Goal: Book appointment/travel/reservation

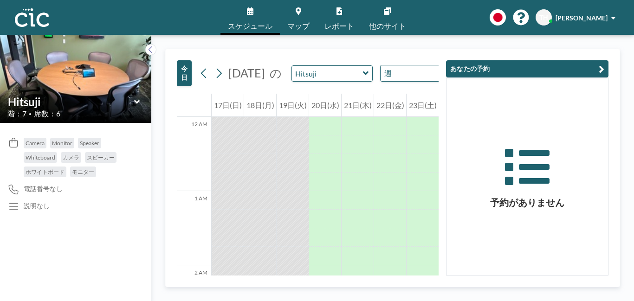
scroll to position [650, 0]
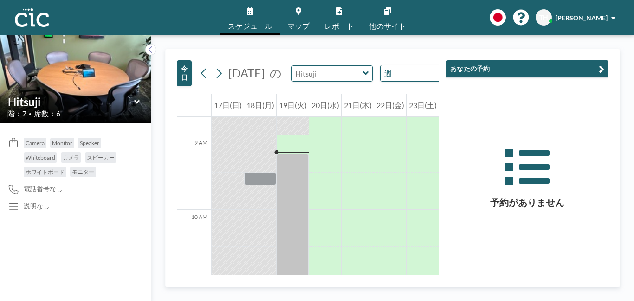
click at [341, 81] on input "text" at bounding box center [327, 73] width 71 height 15
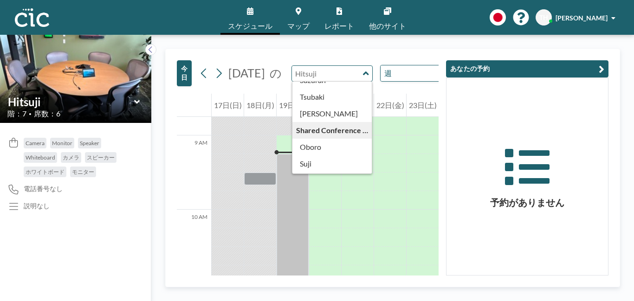
scroll to position [455, 0]
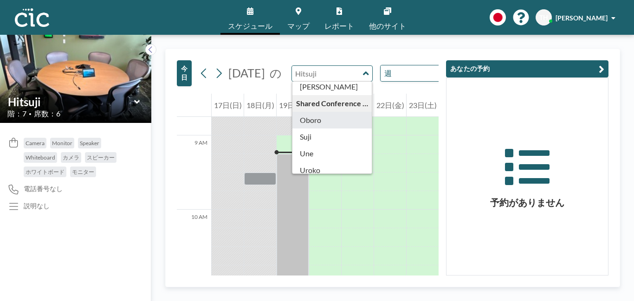
type input "Oboro"
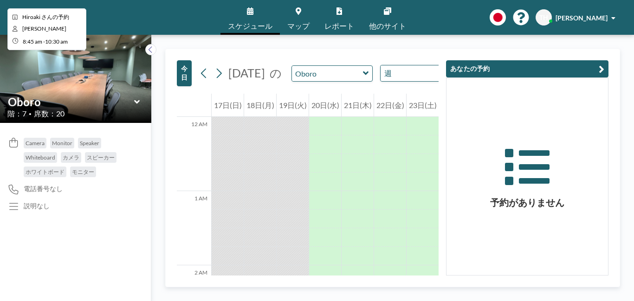
scroll to position [650, 0]
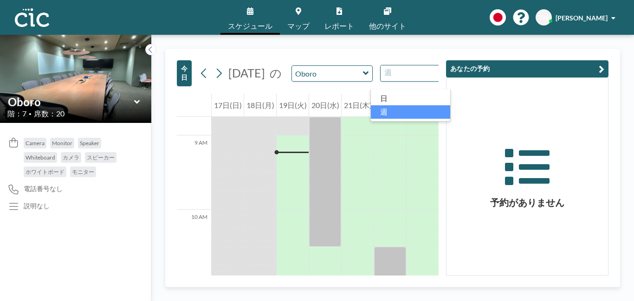
click at [395, 79] on input "Search for option" at bounding box center [416, 73] width 68 height 12
click at [336, 82] on div "[DATE] の Oboro 週 Loading..." at bounding box center [328, 73] width 265 height 17
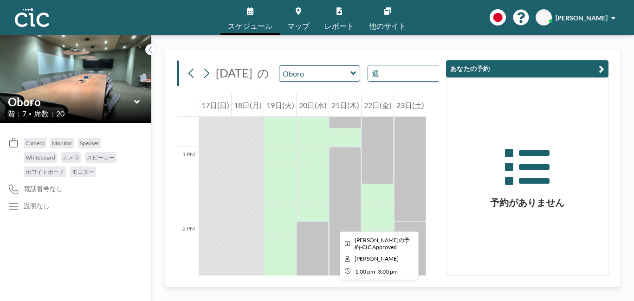
scroll to position [864, 0]
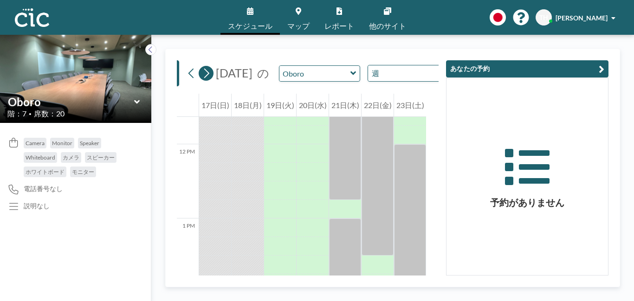
click at [204, 80] on icon at bounding box center [206, 73] width 9 height 14
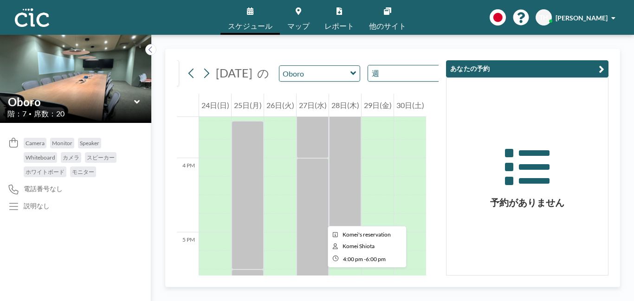
scroll to position [1195, 0]
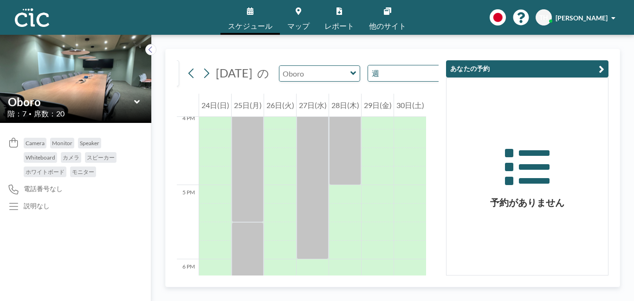
click at [333, 81] on input "text" at bounding box center [314, 73] width 71 height 15
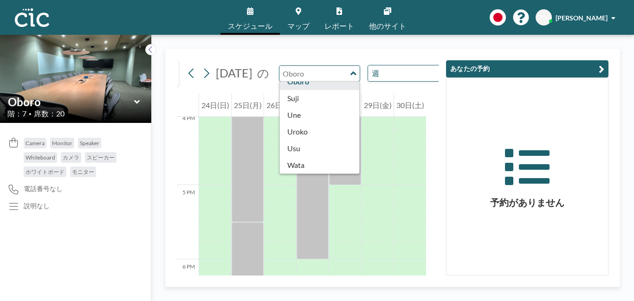
scroll to position [480, 0]
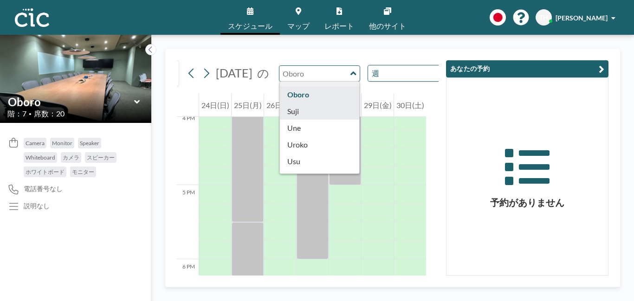
type input "Suji"
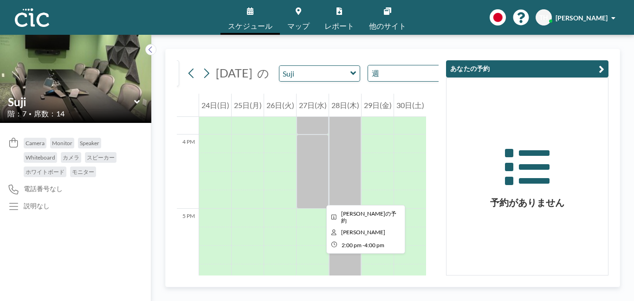
scroll to position [1195, 0]
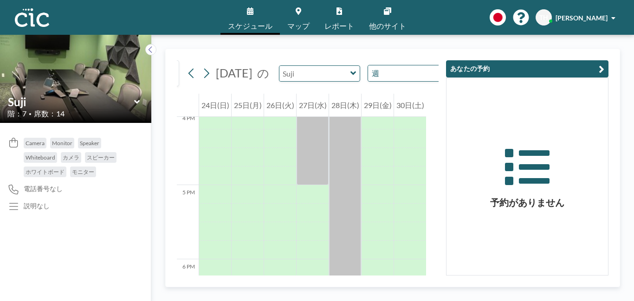
click at [320, 81] on input "text" at bounding box center [314, 73] width 71 height 15
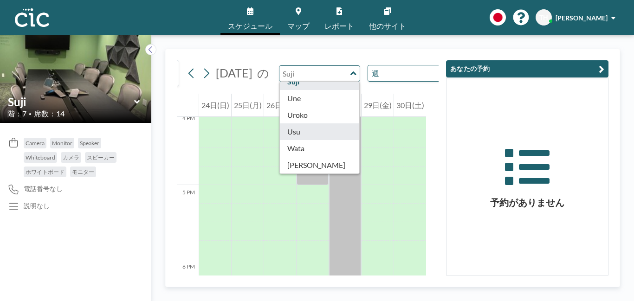
scroll to position [508, 0]
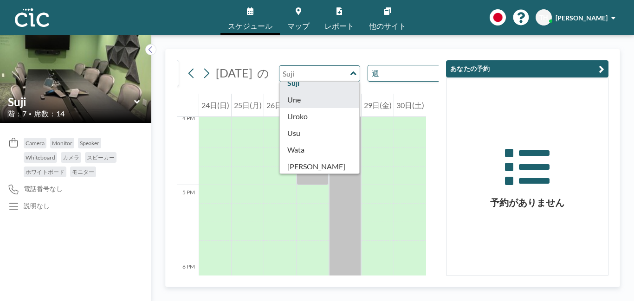
type input "Une"
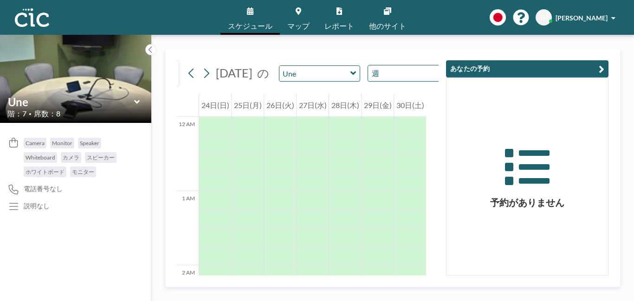
scroll to position [576, 0]
click at [342, 82] on div "Une" at bounding box center [319, 73] width 81 height 16
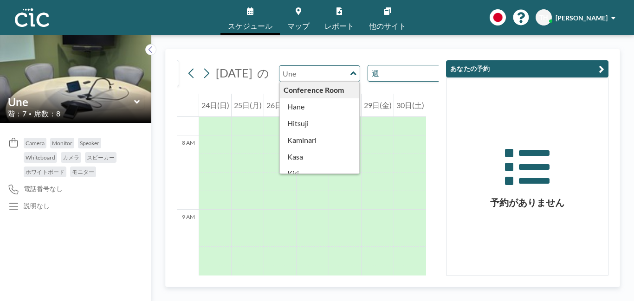
click at [309, 81] on input "text" at bounding box center [314, 73] width 71 height 15
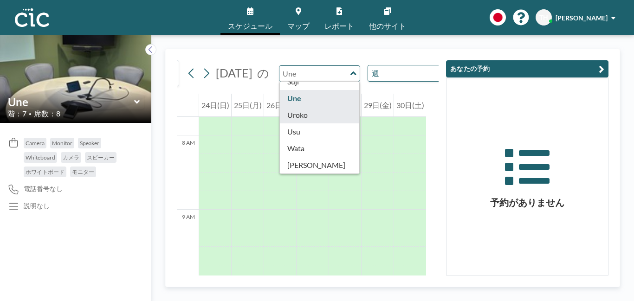
scroll to position [485, 0]
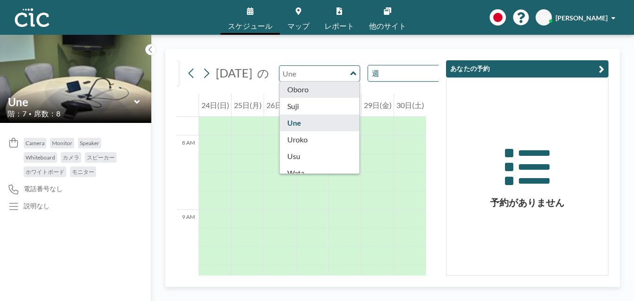
type input "Oboro"
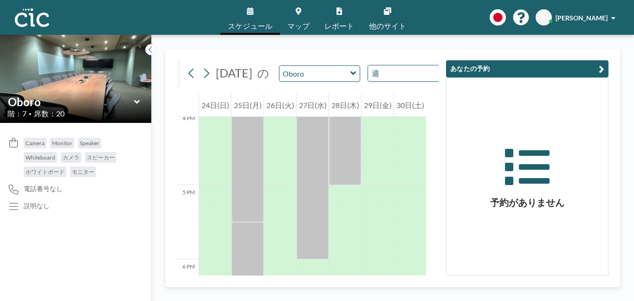
scroll to position [1266, 0]
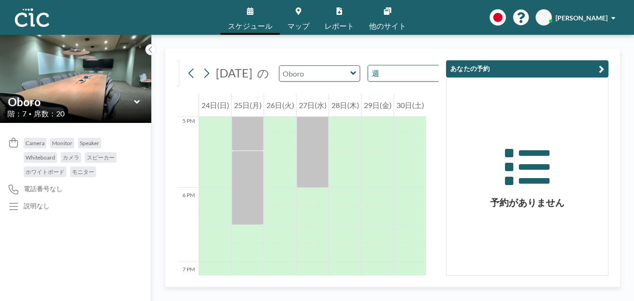
click at [327, 78] on input "text" at bounding box center [314, 73] width 71 height 15
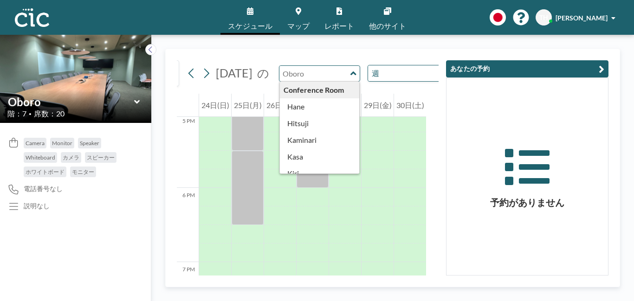
type input "Oboro"
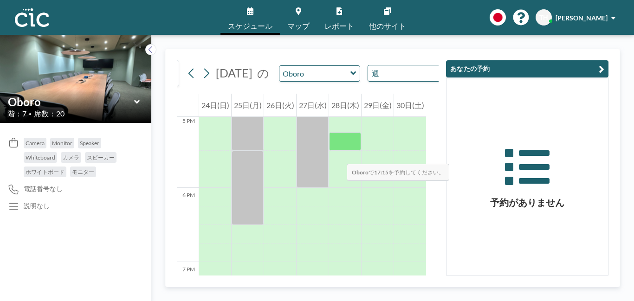
drag, startPoint x: 346, startPoint y: 97, endPoint x: 338, endPoint y: 122, distance: 26.9
click at [331, 81] on input "text" at bounding box center [314, 73] width 71 height 15
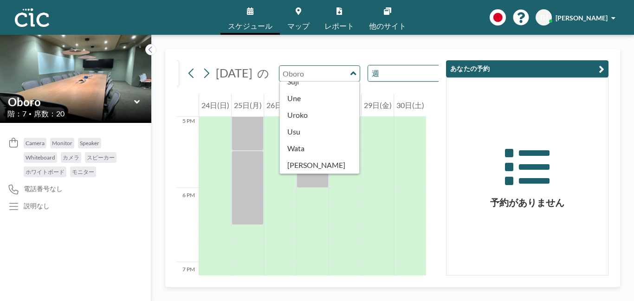
scroll to position [522, 0]
type input "Usu"
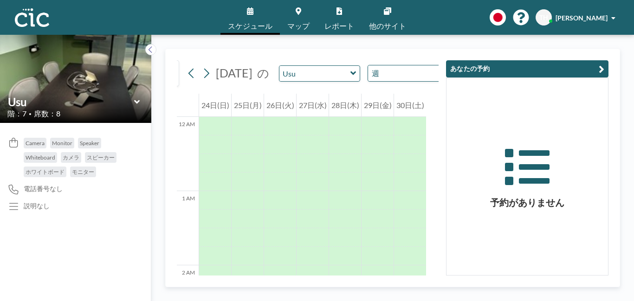
scroll to position [576, 0]
click at [325, 81] on input "text" at bounding box center [314, 73] width 71 height 15
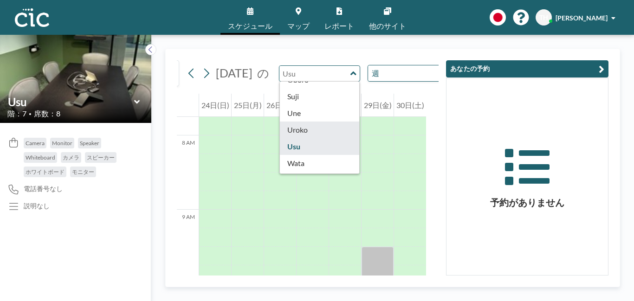
scroll to position [481, 0]
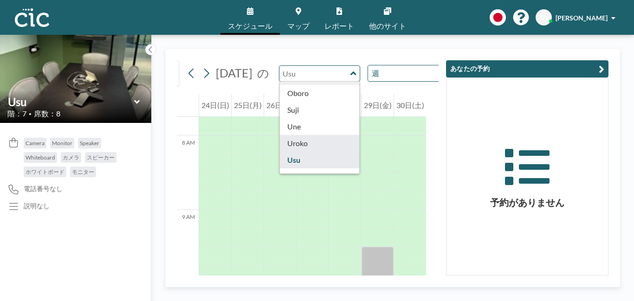
type input "Uroko"
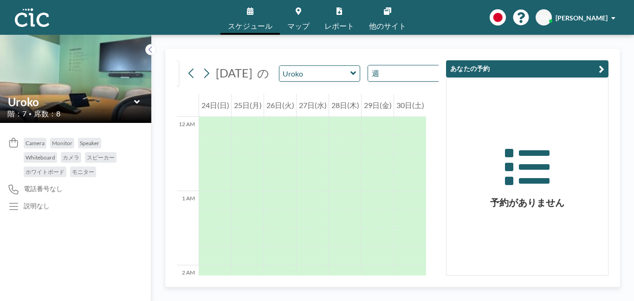
scroll to position [576, 0]
click at [351, 78] on icon at bounding box center [354, 73] width 6 height 9
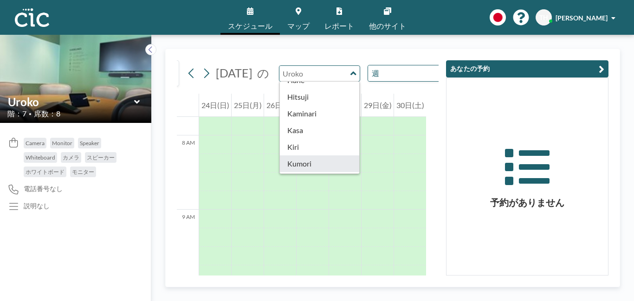
scroll to position [40, 0]
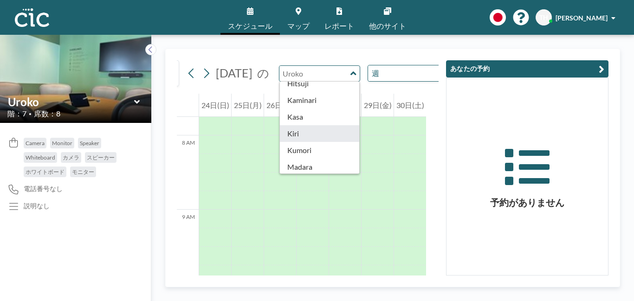
type input "Kiri"
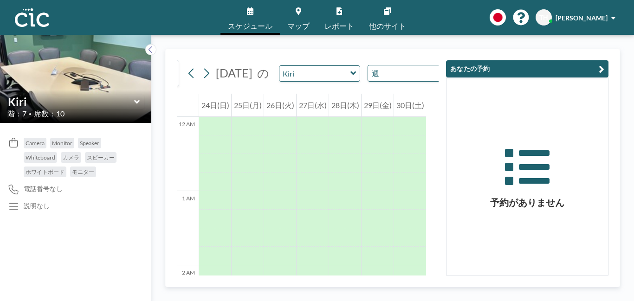
scroll to position [576, 0]
click at [351, 78] on icon at bounding box center [354, 73] width 6 height 9
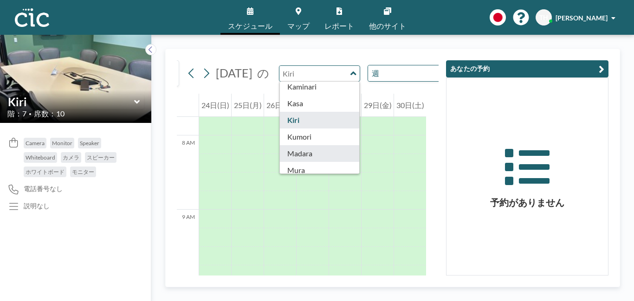
scroll to position [80, 0]
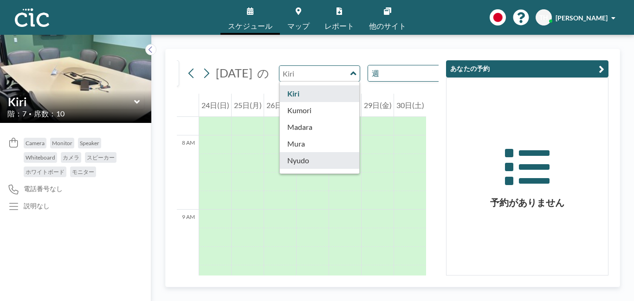
type input "Nyudo"
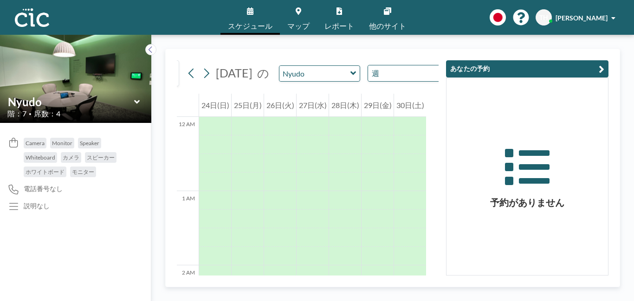
scroll to position [576, 0]
click at [317, 81] on input "text" at bounding box center [314, 73] width 71 height 15
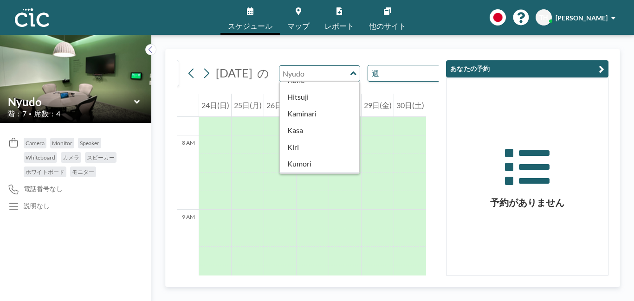
scroll to position [53, 0]
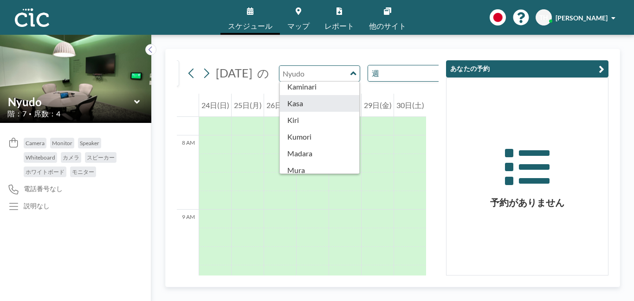
type input "Kasa"
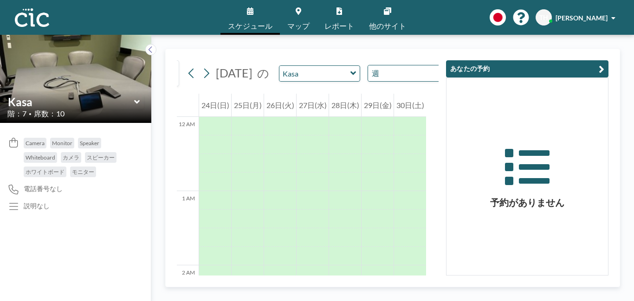
scroll to position [576, 0]
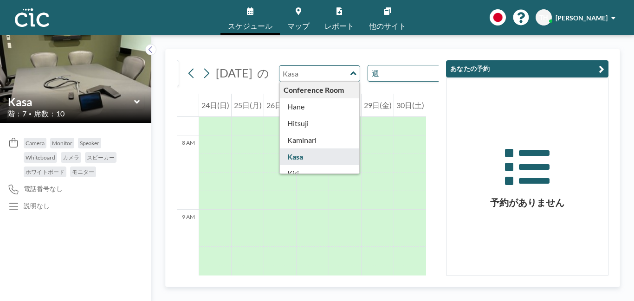
click at [305, 81] on input "text" at bounding box center [314, 73] width 71 height 15
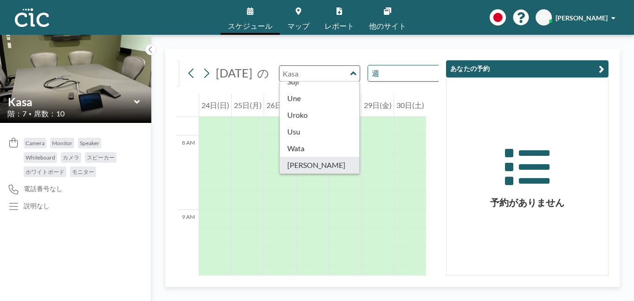
scroll to position [522, 0]
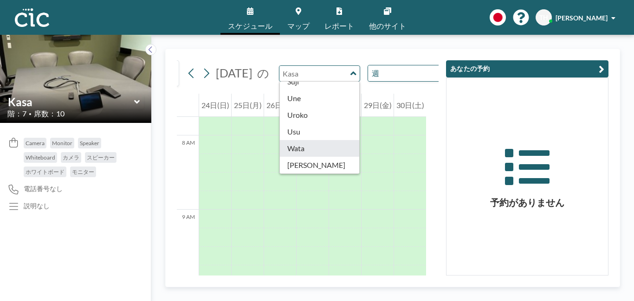
type input "Wata"
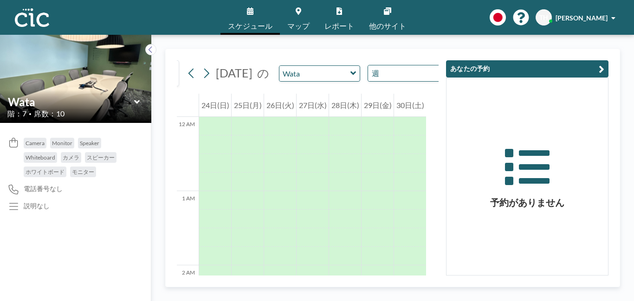
scroll to position [576, 0]
click at [307, 22] on span "マップ" at bounding box center [298, 25] width 22 height 7
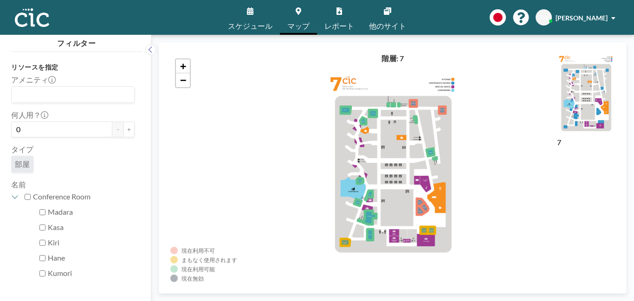
click at [255, 23] on span "スケジュール" at bounding box center [250, 25] width 45 height 7
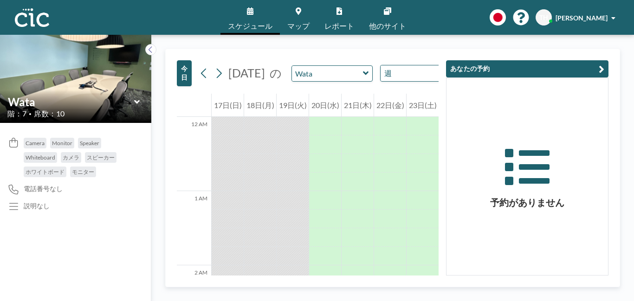
scroll to position [669, 0]
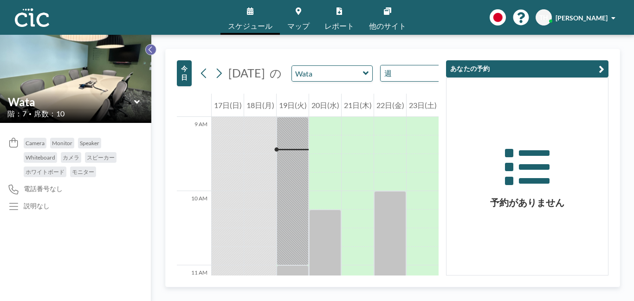
click at [150, 50] on icon at bounding box center [151, 49] width 6 height 9
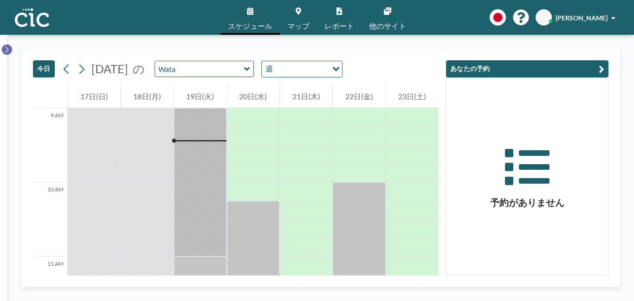
click at [6, 45] on body "スケジュール マップ レポート 他のサイト English Polski 日本語 Española TH Tomoha Harada 今日 2025年8月 の…" at bounding box center [317, 150] width 634 height 301
click at [3, 45] on button at bounding box center [6, 49] width 11 height 11
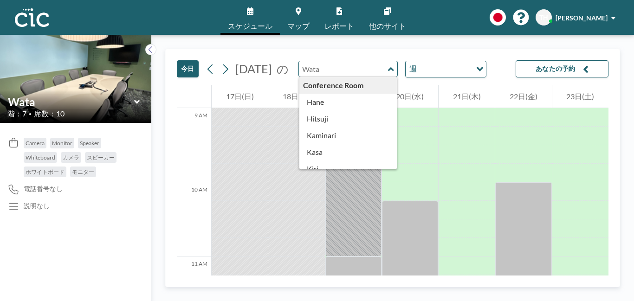
click at [385, 69] on input "text" at bounding box center [343, 68] width 89 height 15
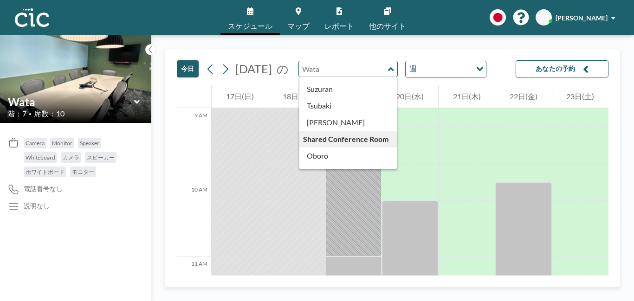
scroll to position [455, 0]
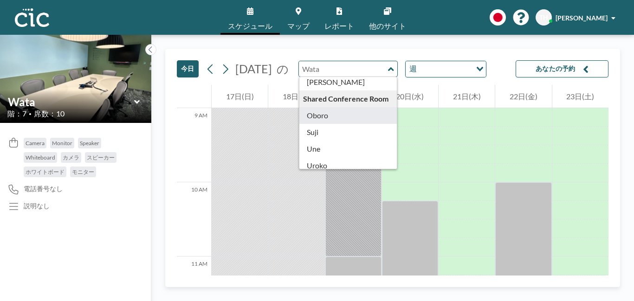
type input "Oboro"
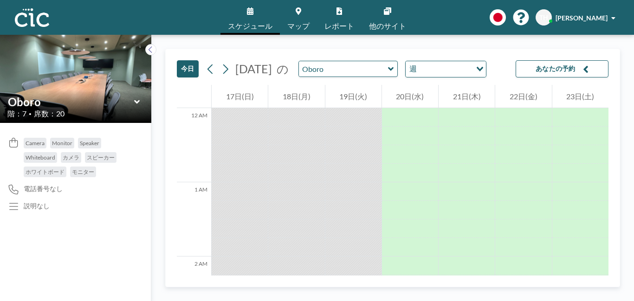
scroll to position [669, 0]
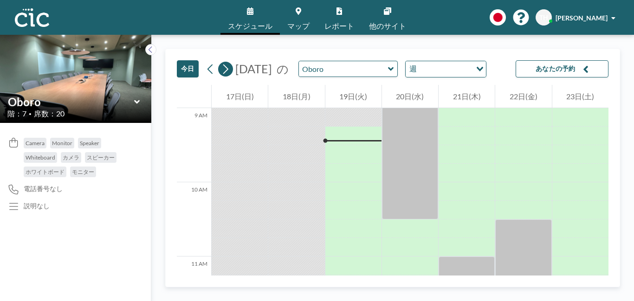
click at [231, 71] on button at bounding box center [225, 69] width 15 height 15
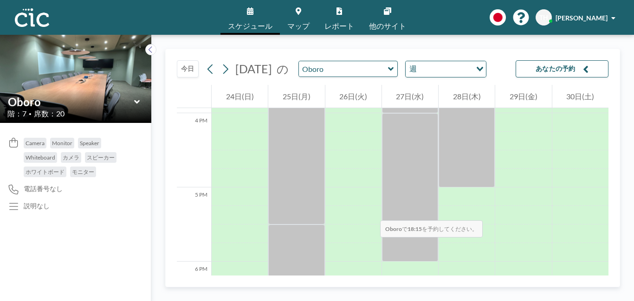
scroll to position [1296, 0]
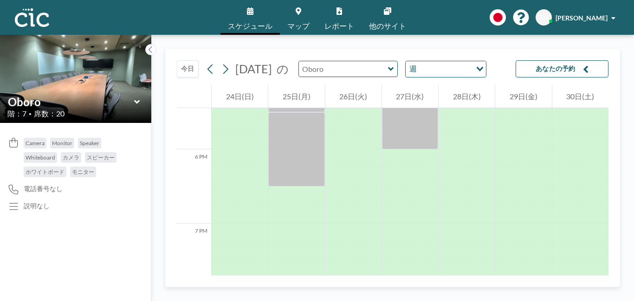
click at [379, 65] on input "text" at bounding box center [343, 68] width 89 height 15
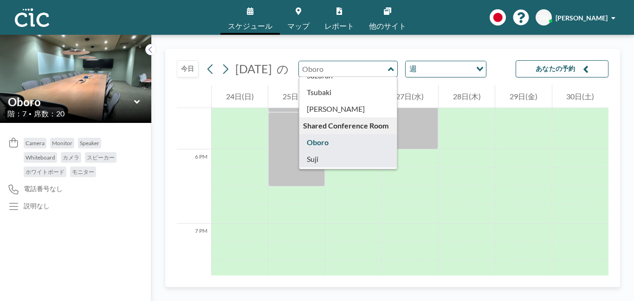
scroll to position [455, 0]
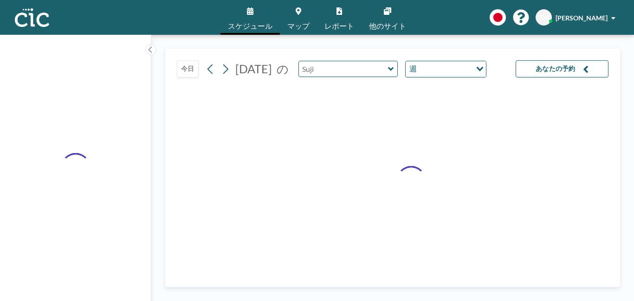
type input "Suji"
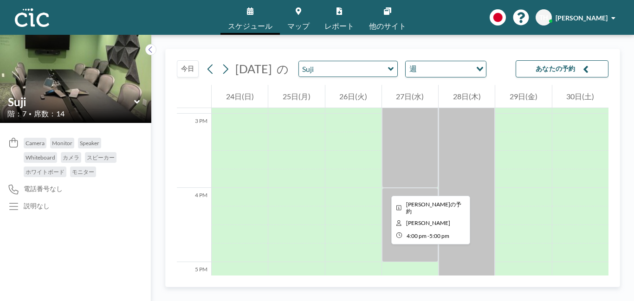
scroll to position [1165, 0]
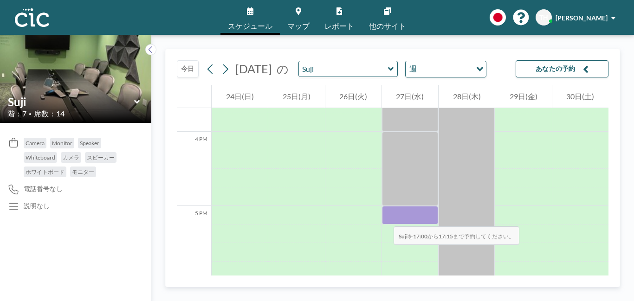
click at [384, 217] on div at bounding box center [410, 215] width 56 height 19
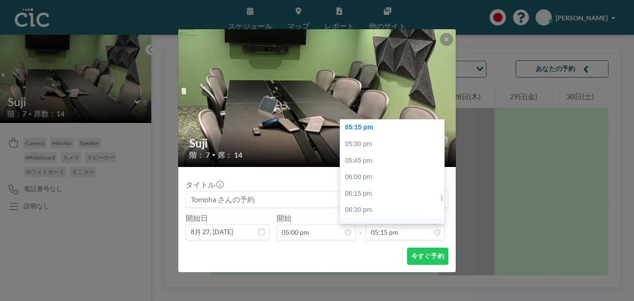
scroll to position [1156, 0]
click at [365, 196] on div "06:30 pm" at bounding box center [393, 195] width 107 height 17
type input "06:30 pm"
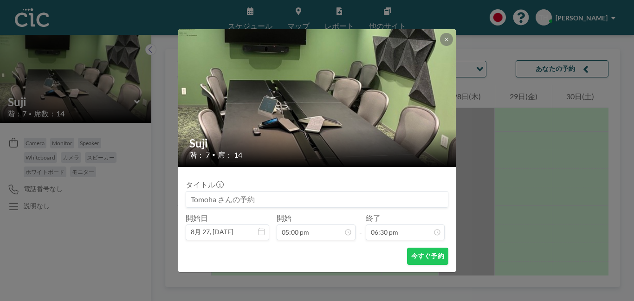
scroll to position [1223, 0]
click at [428, 257] on button "今すぐ予約" at bounding box center [427, 256] width 41 height 17
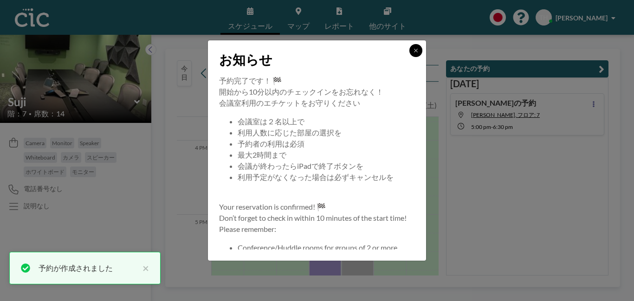
click at [414, 54] on button at bounding box center [415, 50] width 13 height 13
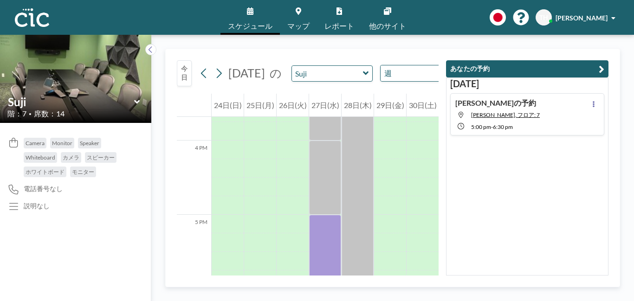
click at [39, 260] on div "Camera Monitor Speaker Whiteboard カメラ スピーカー ホワイトボード モニター 電話番号なし 説明なし" at bounding box center [75, 212] width 151 height 178
click at [123, 67] on img at bounding box center [75, 79] width 151 height 232
